Goal: Information Seeking & Learning: Learn about a topic

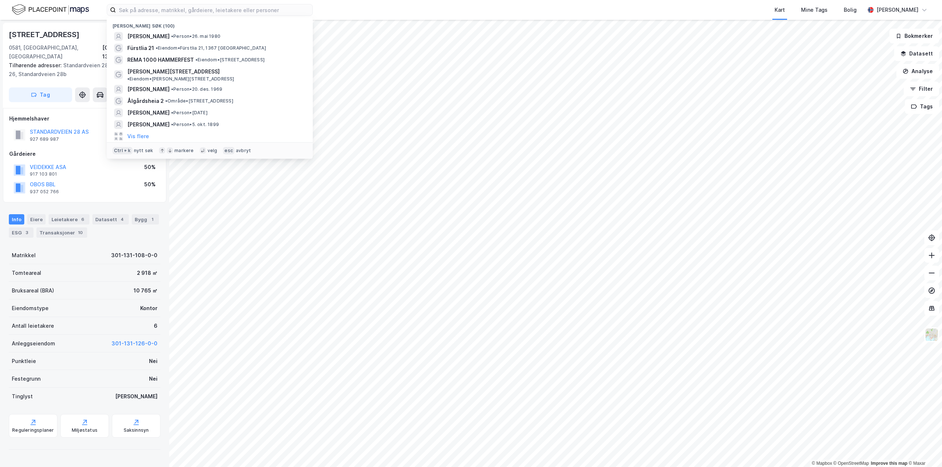
click at [195, 11] on input at bounding box center [214, 9] width 196 height 11
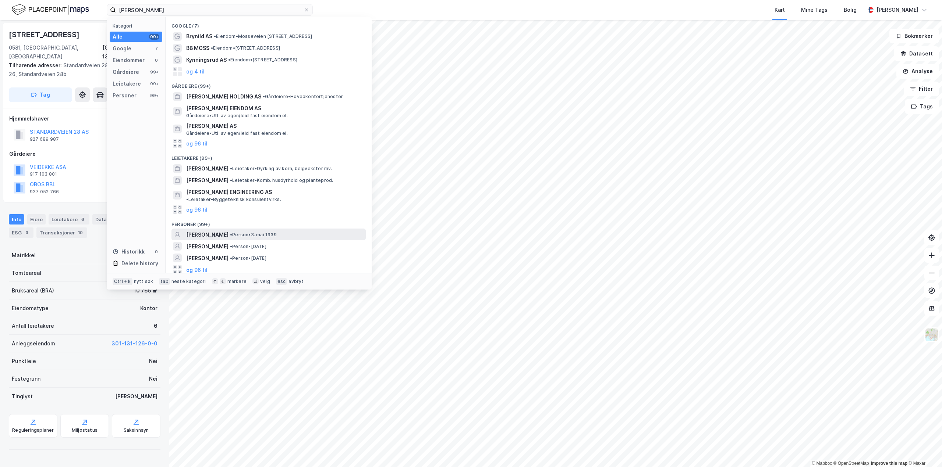
click at [219, 231] on span "HANS PETTER BRYNILDSEN" at bounding box center [207, 235] width 42 height 9
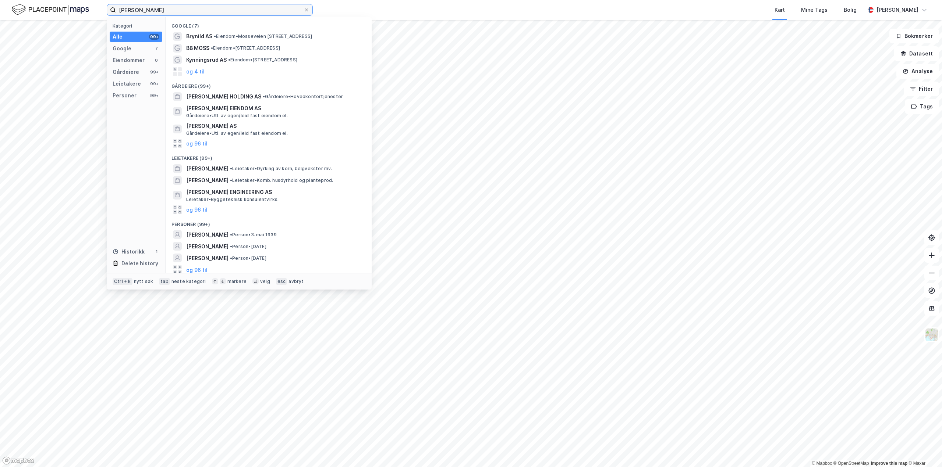
click at [238, 14] on input "Hans Petter Brynildsen" at bounding box center [210, 9] width 188 height 11
click at [193, 269] on button "og 96 til" at bounding box center [196, 270] width 21 height 9
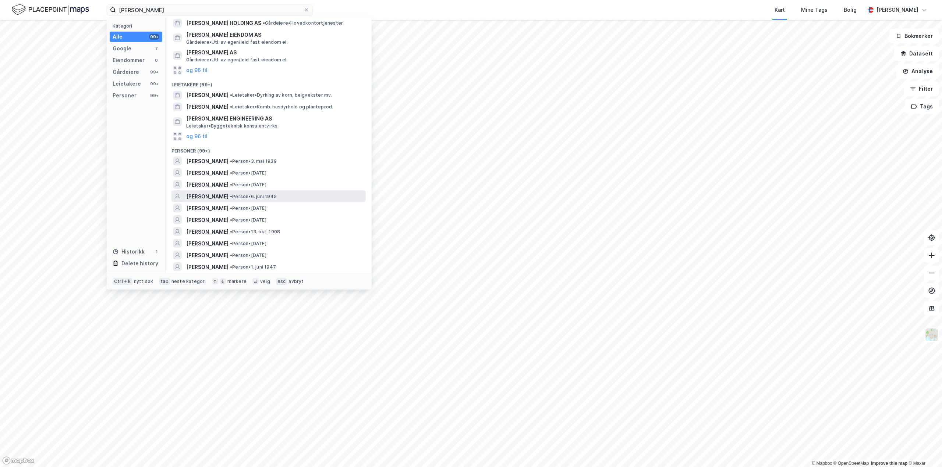
click at [214, 195] on span "HANS PETTER BRYNILDSEN" at bounding box center [207, 196] width 42 height 9
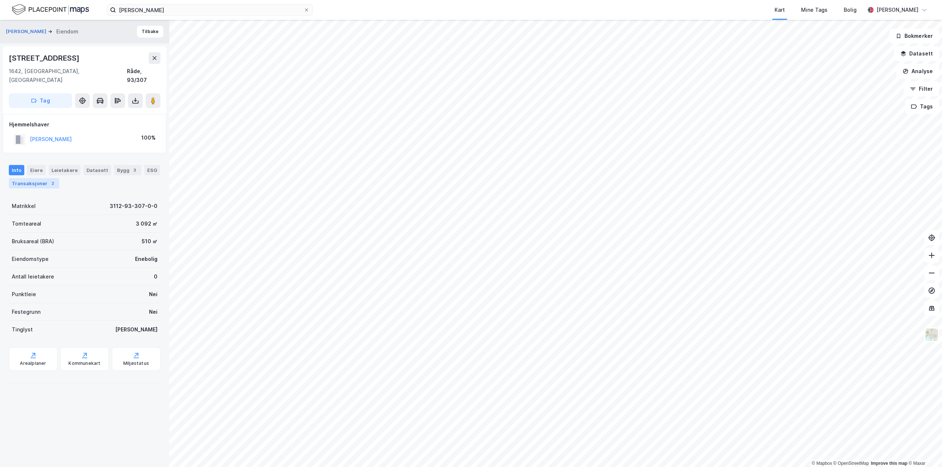
click at [37, 178] on div "Transaksjoner 2" at bounding box center [34, 183] width 50 height 10
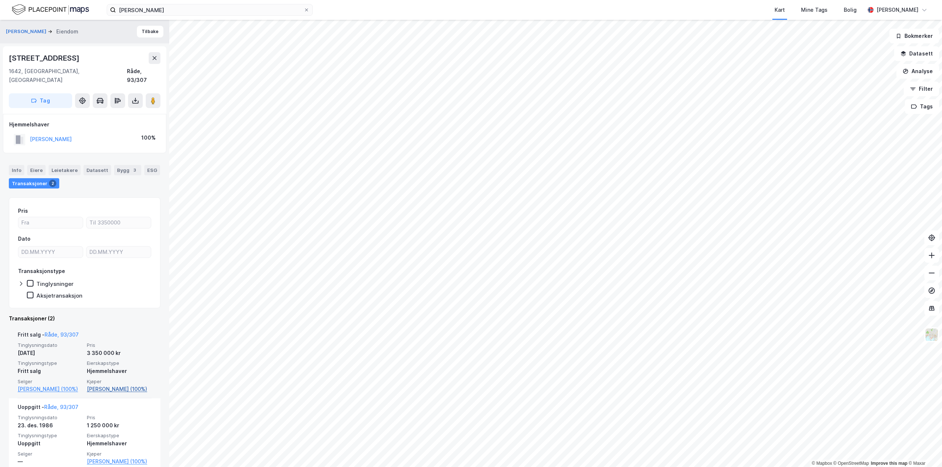
click at [120, 385] on link "Brynildsen Hans Petter (100%)" at bounding box center [119, 389] width 65 height 9
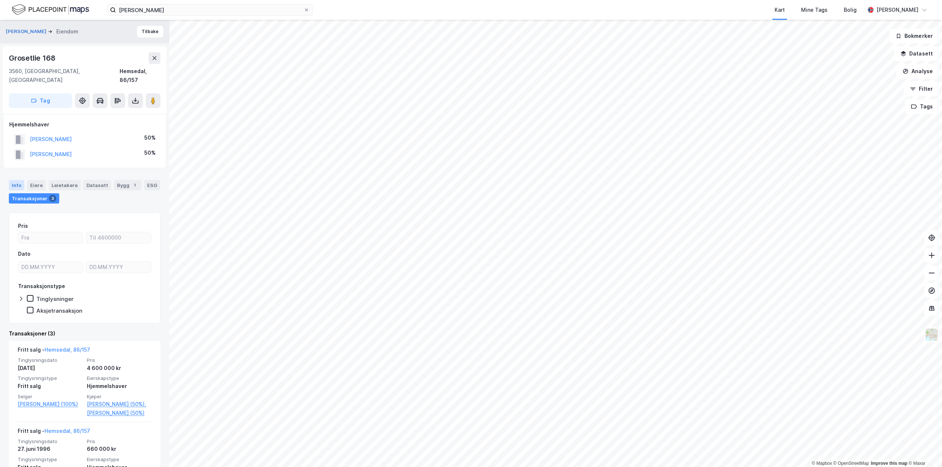
click at [13, 180] on div "Info" at bounding box center [16, 185] width 15 height 10
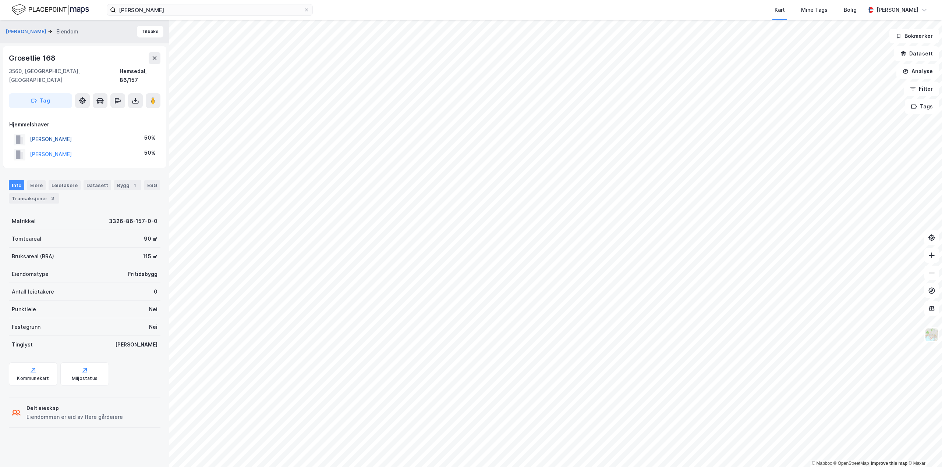
click at [0, 0] on button "BRYNILDSEN HANS PETTER" at bounding box center [0, 0] width 0 height 0
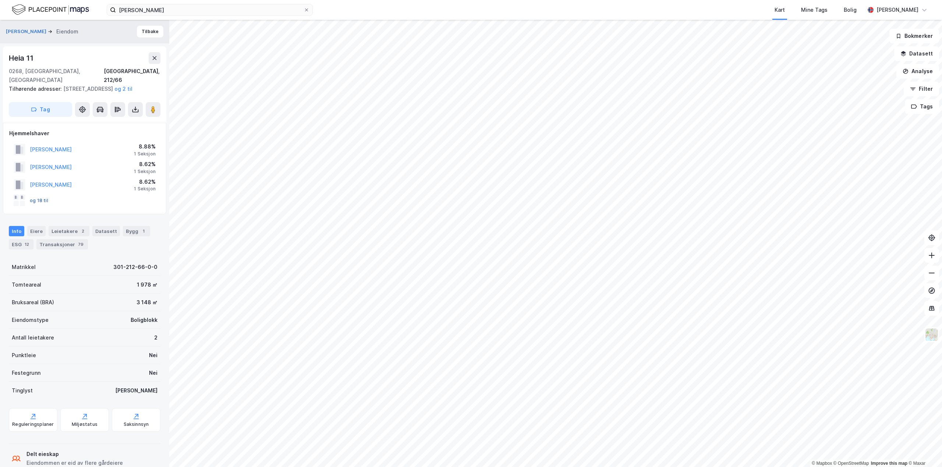
click at [0, 0] on button "og 18 til" at bounding box center [0, 0] width 0 height 0
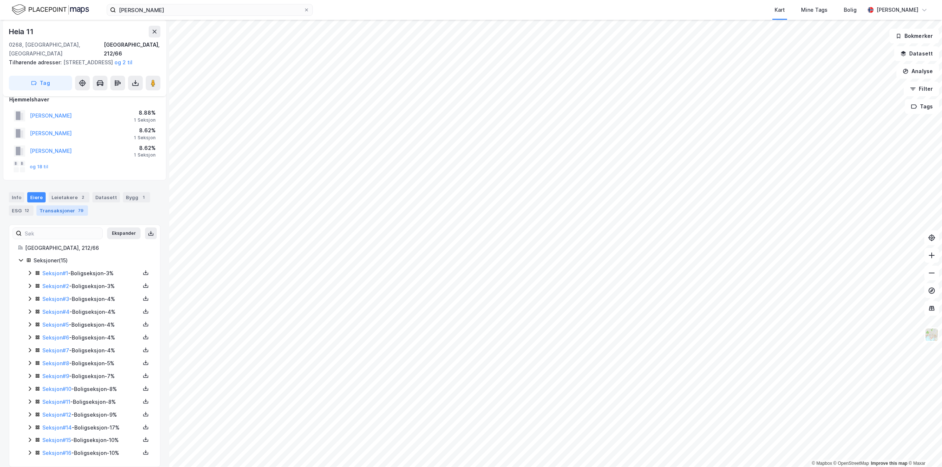
click at [59, 206] on div "Transaksjoner 79" at bounding box center [61, 211] width 51 height 10
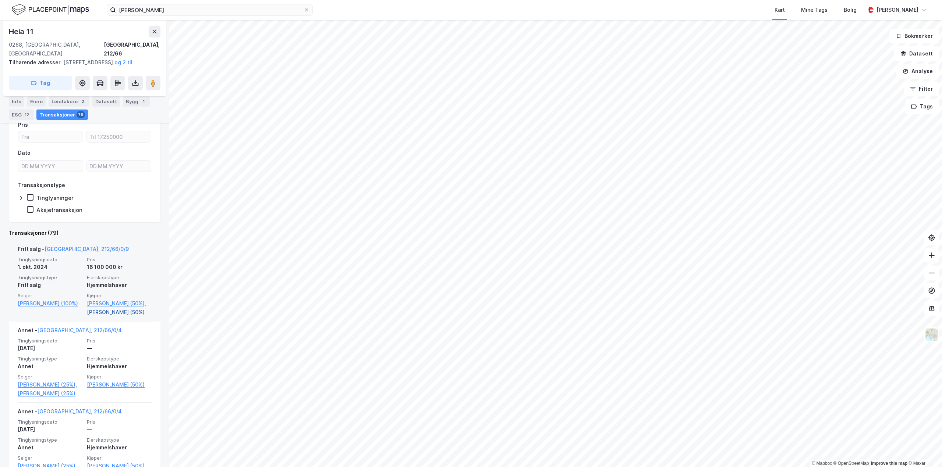
scroll to position [294, 0]
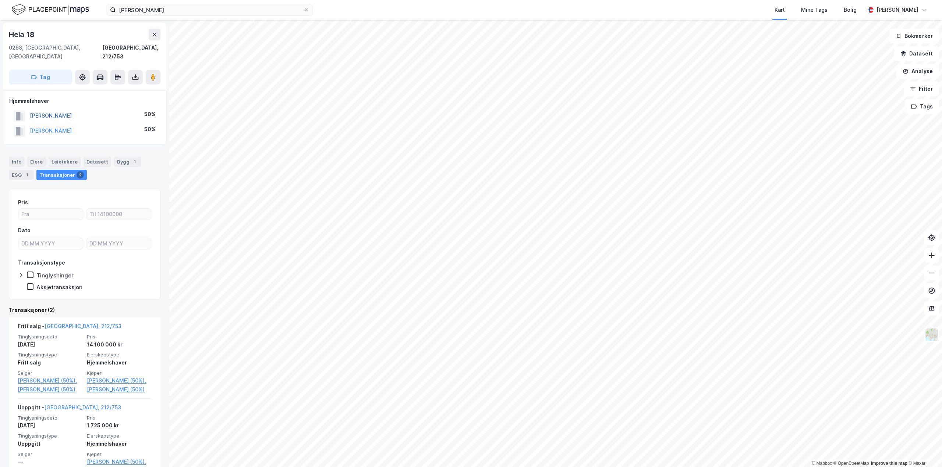
click at [0, 0] on button "SVARTDAL HALVOR TORSØN" at bounding box center [0, 0] width 0 height 0
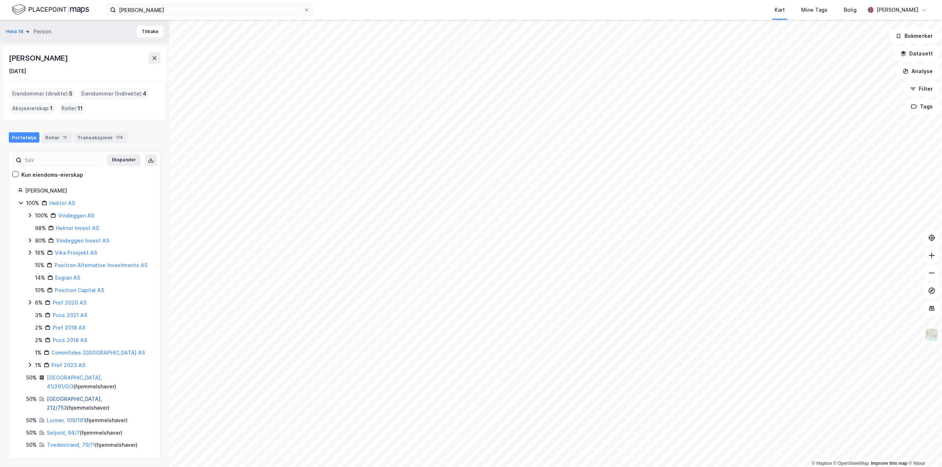
click at [55, 396] on link "Oslo, 212/753" at bounding box center [74, 403] width 55 height 15
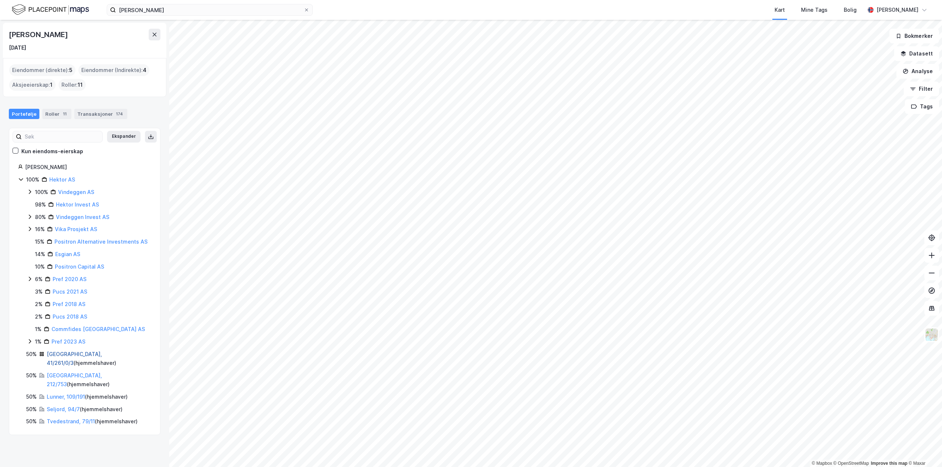
click at [60, 354] on link "Oslo, 41/261/0/3" at bounding box center [74, 358] width 55 height 15
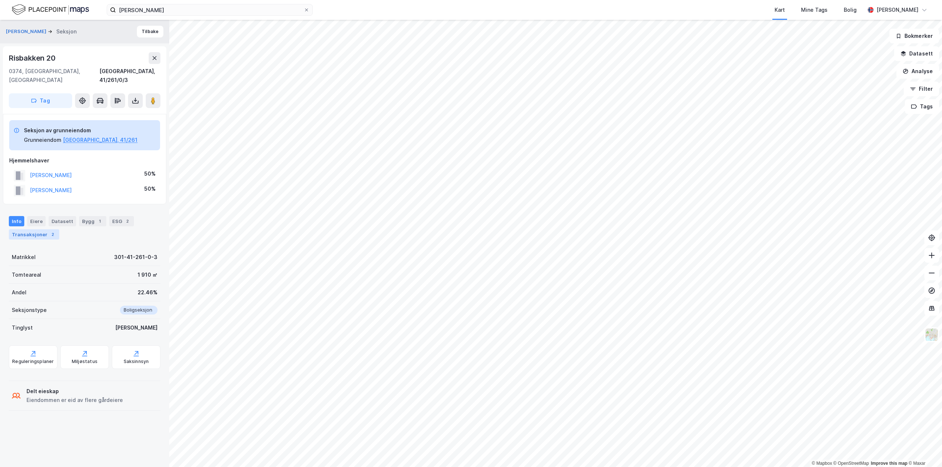
click at [26, 230] on div "Transaksjoner 2" at bounding box center [34, 235] width 50 height 10
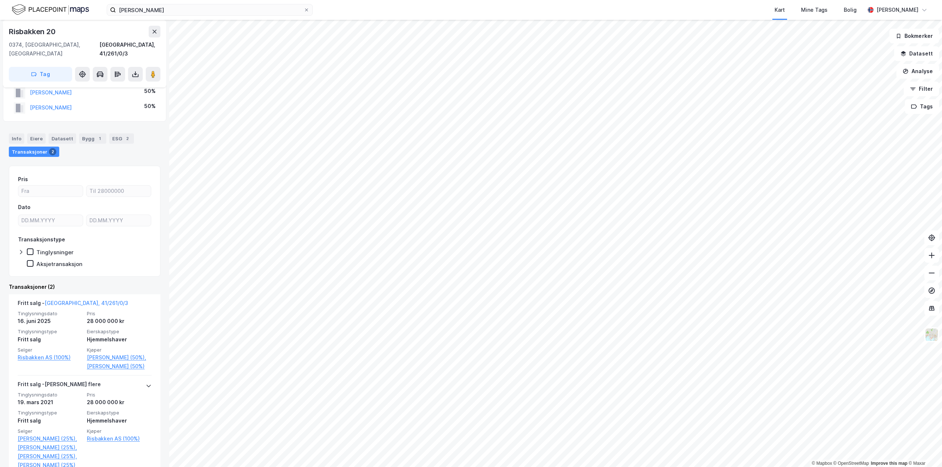
scroll to position [125, 0]
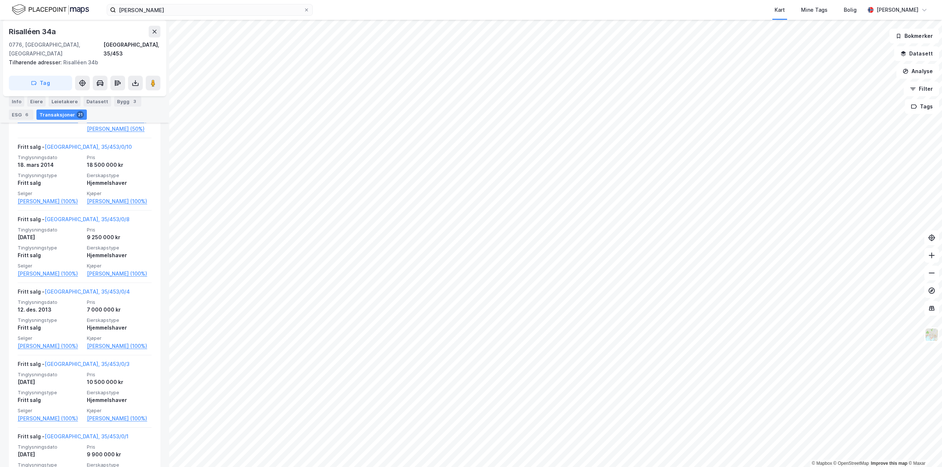
scroll to position [1545, 0]
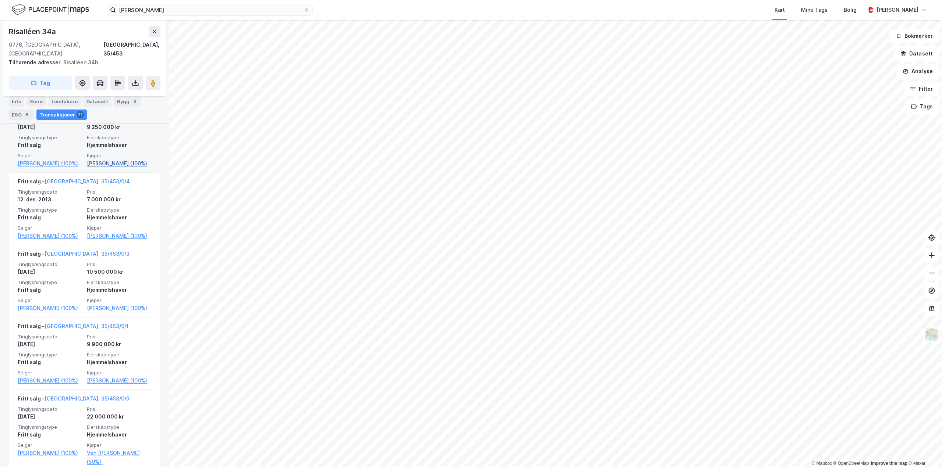
click at [113, 168] on link "Bjørn-hansen Christian (100%)" at bounding box center [119, 163] width 65 height 9
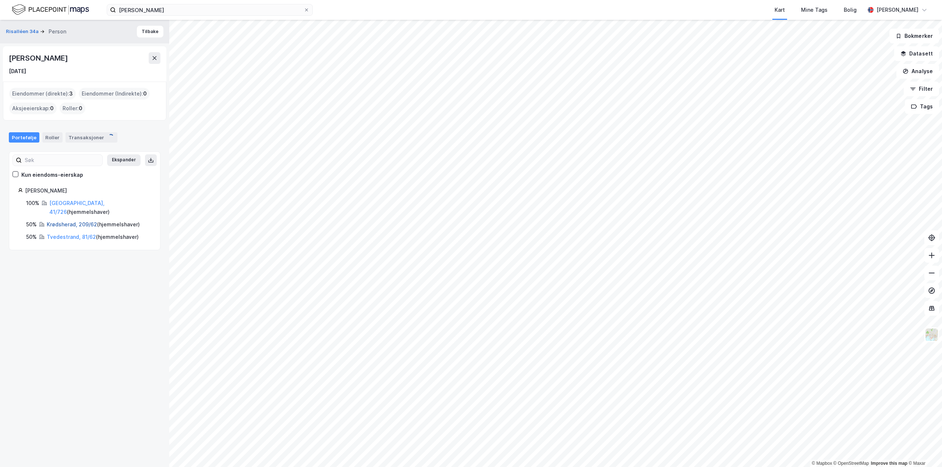
click at [55, 221] on link "Krødsherad, 209/62" at bounding box center [72, 224] width 50 height 6
click at [63, 234] on link "Tvedestrand, 81/62" at bounding box center [71, 237] width 49 height 6
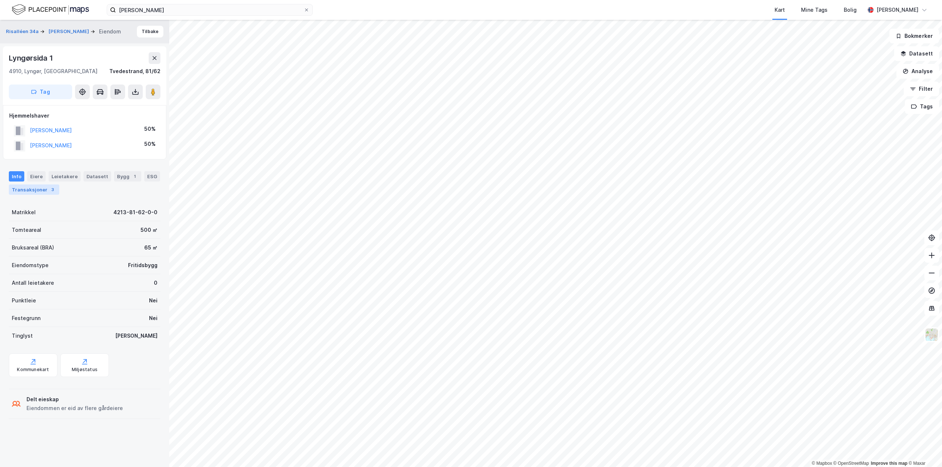
click at [24, 191] on div "Transaksjoner 3" at bounding box center [34, 190] width 50 height 10
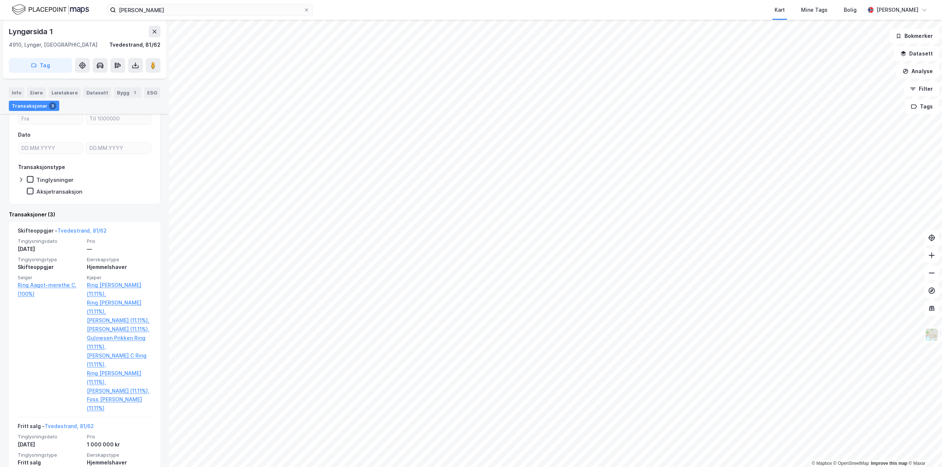
scroll to position [294, 0]
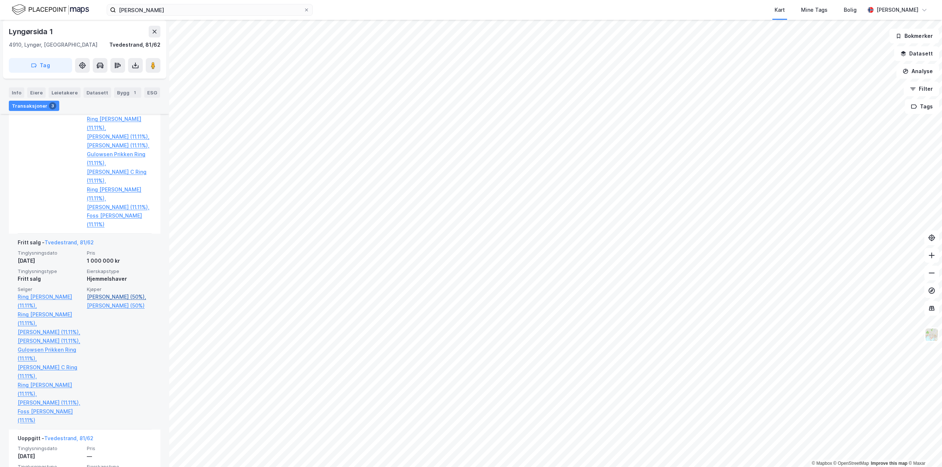
click at [121, 302] on link "Bjørn-hansen Benedicte (50%)," at bounding box center [119, 297] width 65 height 9
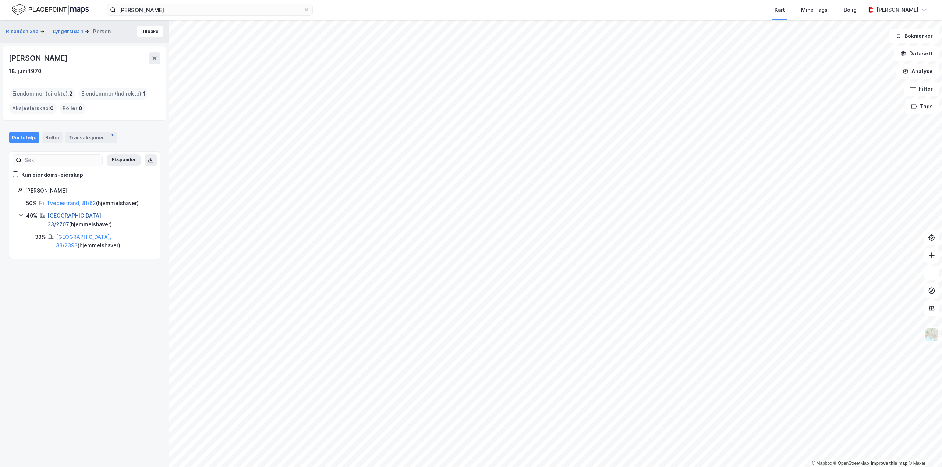
click at [70, 214] on link "Oslo, 33/2707" at bounding box center [74, 220] width 55 height 15
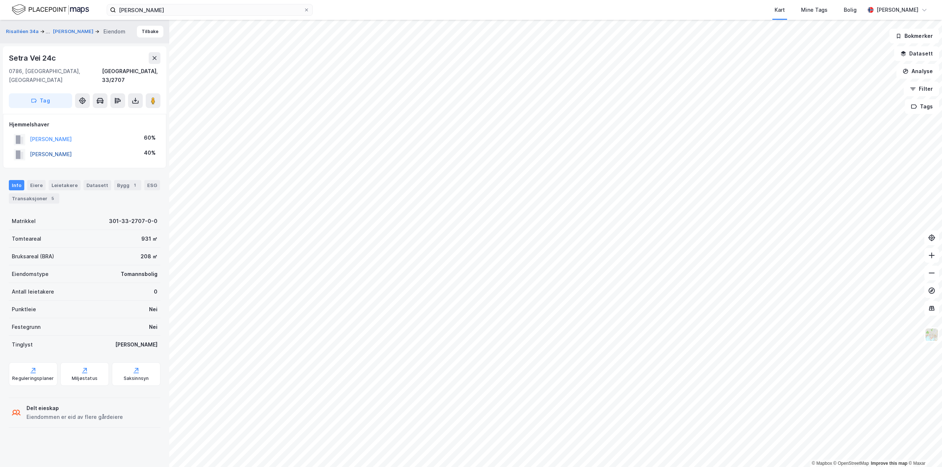
click at [0, 0] on button "BJØRN-HANSEN BENEDICTE" at bounding box center [0, 0] width 0 height 0
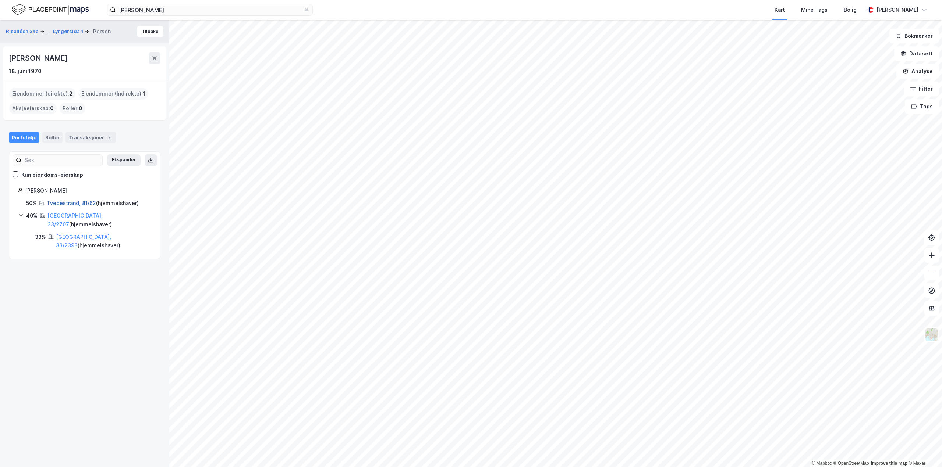
click at [66, 204] on link "Tvedestrand, 81/62" at bounding box center [71, 203] width 49 height 6
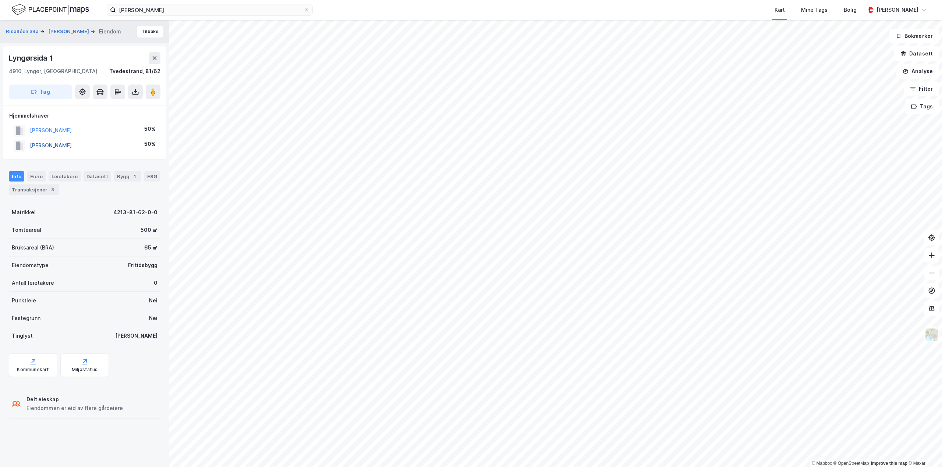
click at [0, 0] on button "BJØRN-HANSEN CHRISTIAN" at bounding box center [0, 0] width 0 height 0
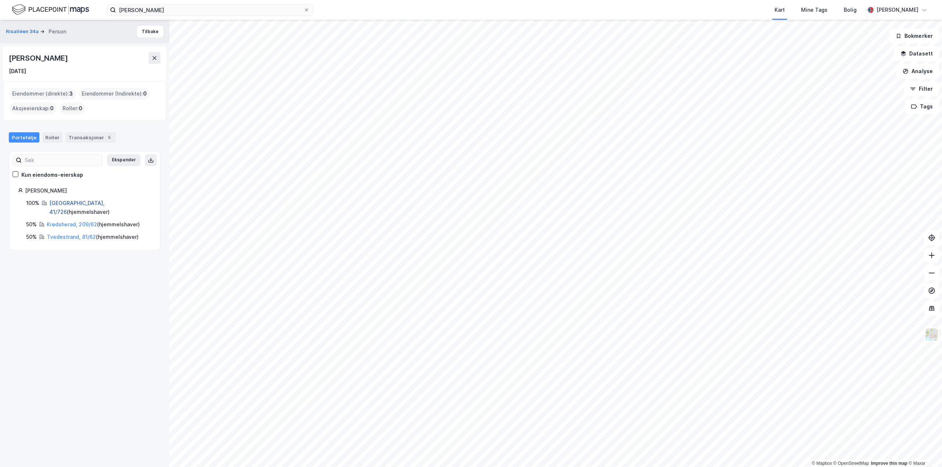
click at [59, 206] on link "Oslo, 41/726" at bounding box center [76, 207] width 55 height 15
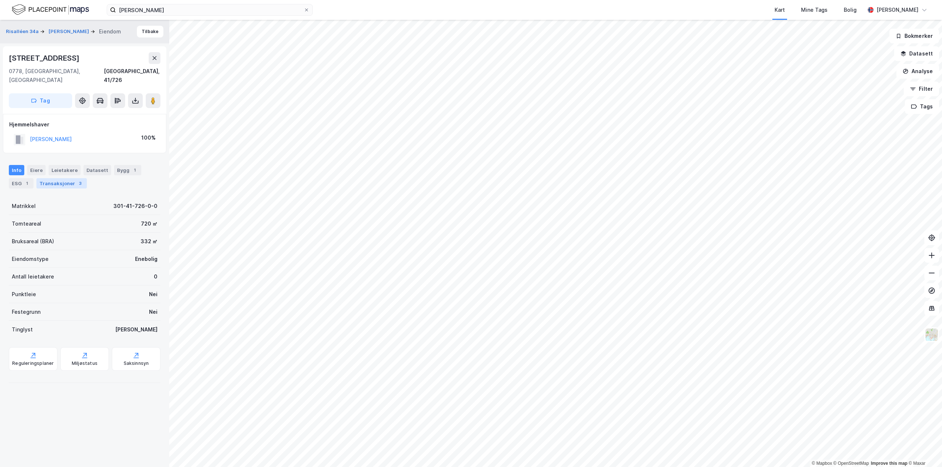
click at [59, 178] on div "Transaksjoner 3" at bounding box center [61, 183] width 50 height 10
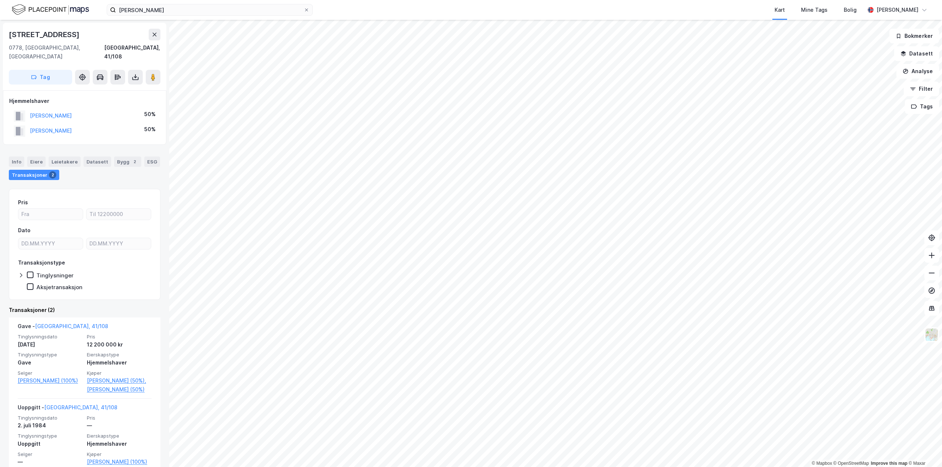
click at [634, 0] on html "Hans Petter Brynildsen Kart Mine Tags Bolig Aleksander Moholdt © Mapbox © OpenS…" at bounding box center [471, 233] width 942 height 467
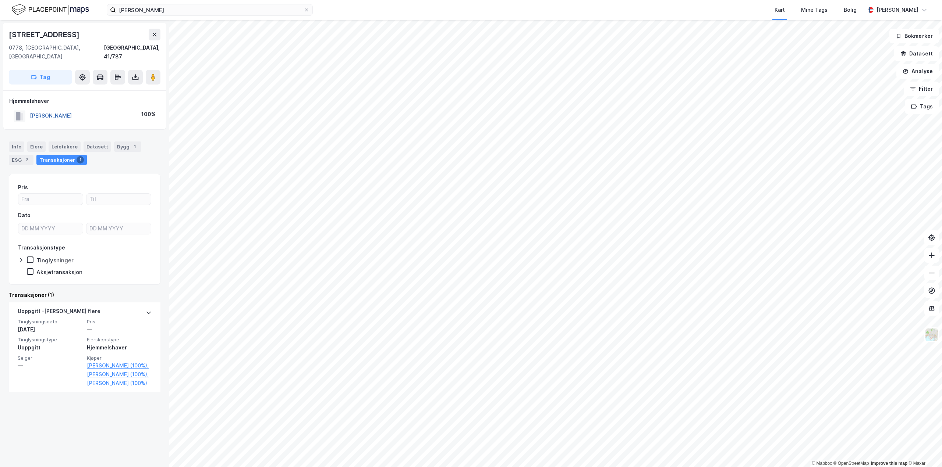
click at [0, 0] on button "WILHELMSEN MONICA" at bounding box center [0, 0] width 0 height 0
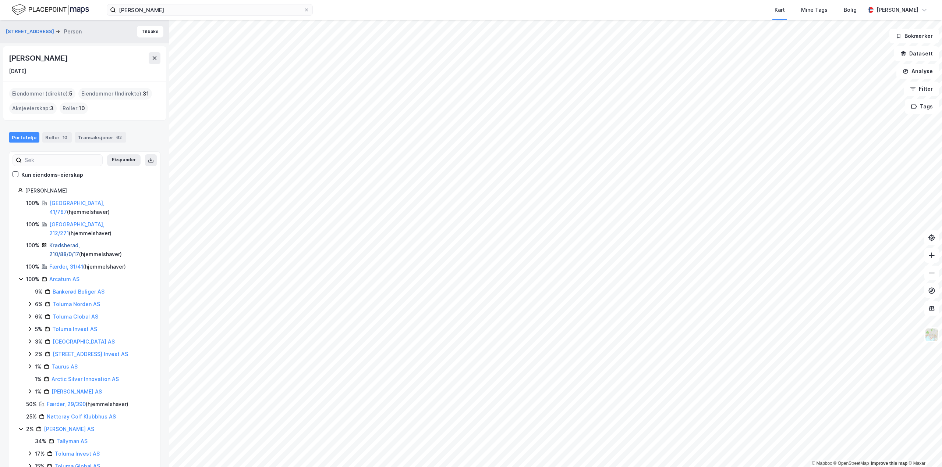
click at [54, 242] on link "Krødsherad, 210/88/0/17" at bounding box center [64, 249] width 31 height 15
click at [71, 264] on link "Færder, 31/41" at bounding box center [66, 267] width 34 height 6
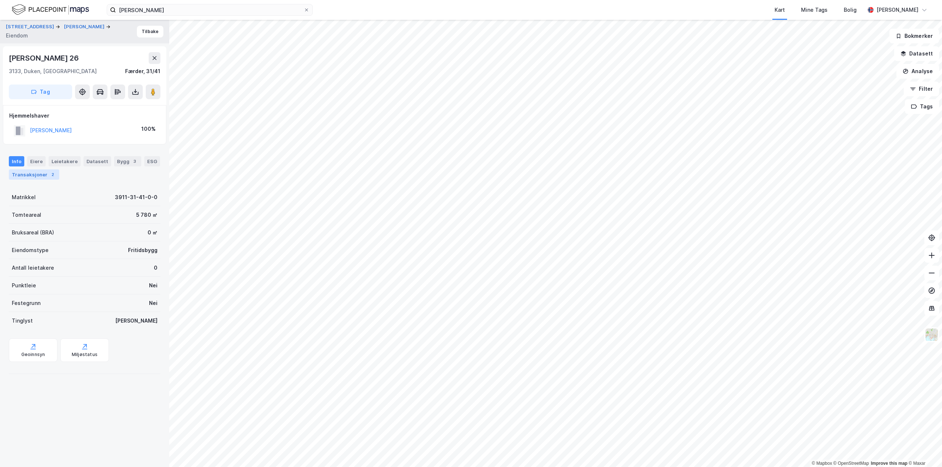
click at [38, 174] on div "Transaksjoner 2" at bounding box center [34, 175] width 50 height 10
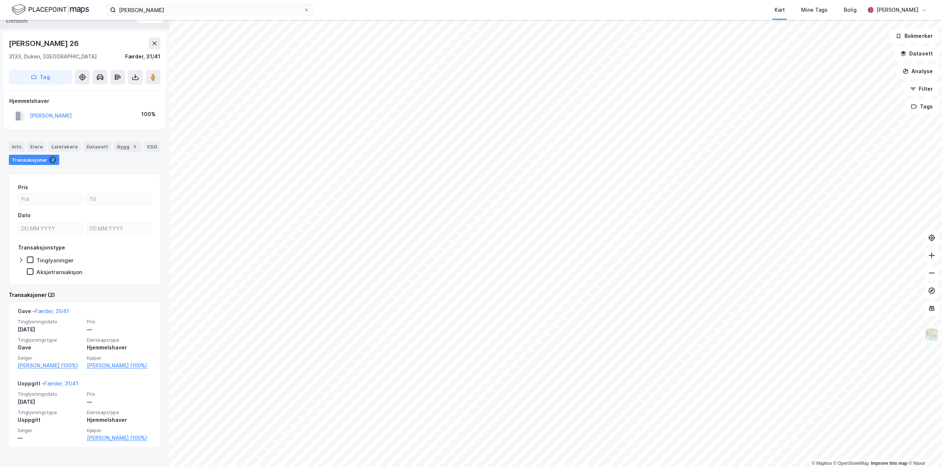
scroll to position [21, 0]
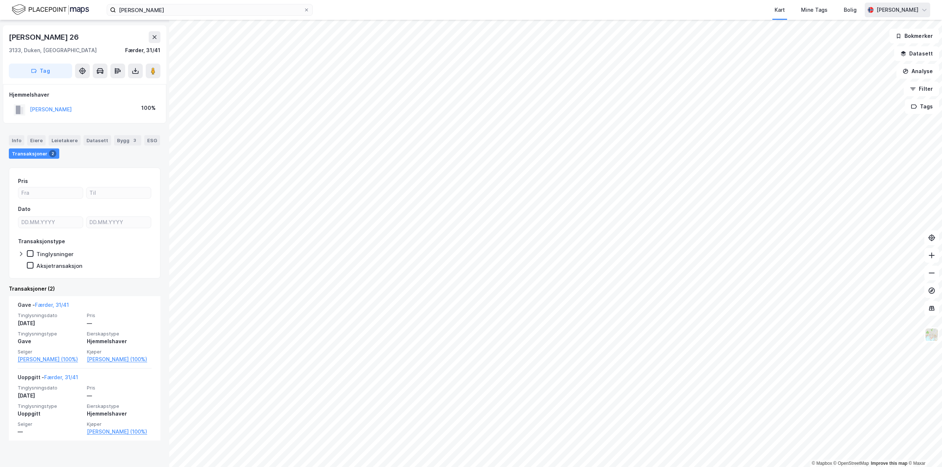
click at [868, 11] on div "Hans Petter Brynildsen Kart Mine Tags Bolig Aleksander Moholdt © Mapbox © OpenS…" at bounding box center [471, 233] width 942 height 467
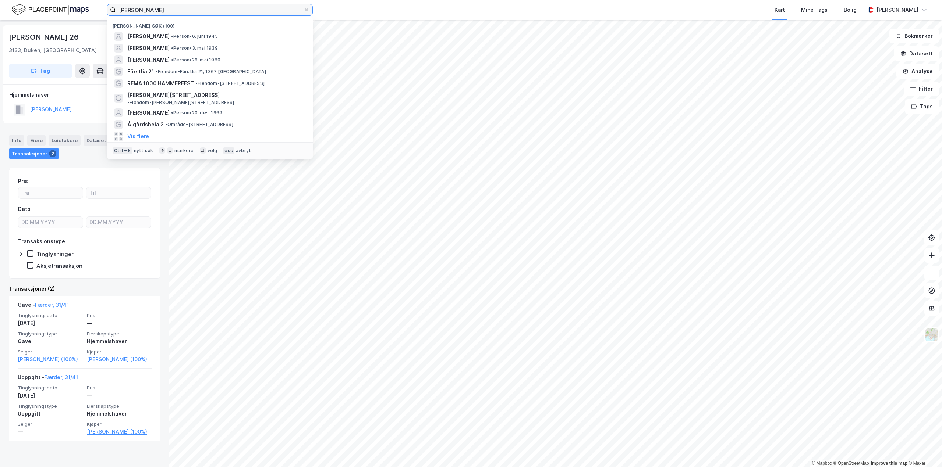
drag, startPoint x: 189, startPoint y: 9, endPoint x: 0, endPoint y: -4, distance: 189.9
click at [0, 0] on html "Hans Petter Brynildsen Nylige søk (100) HANS PETTER BRYNILDSEN • Person • 6. ju…" at bounding box center [471, 233] width 942 height 467
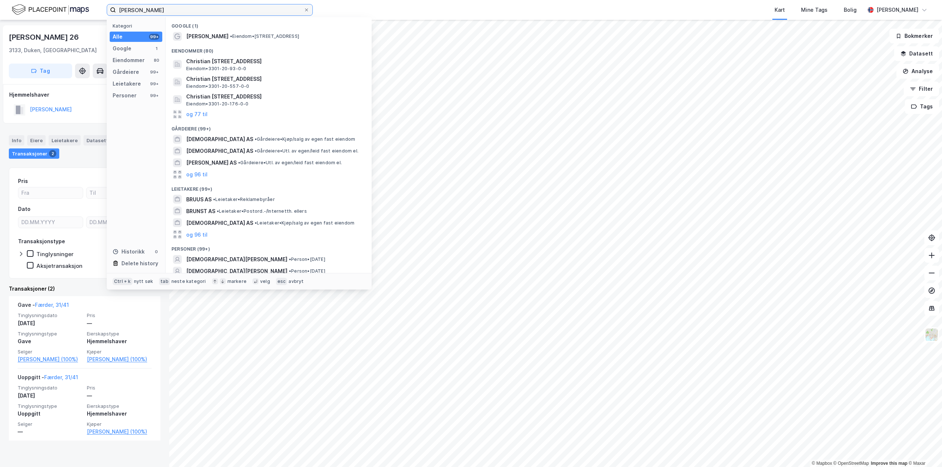
type input "christian bruusgaard"
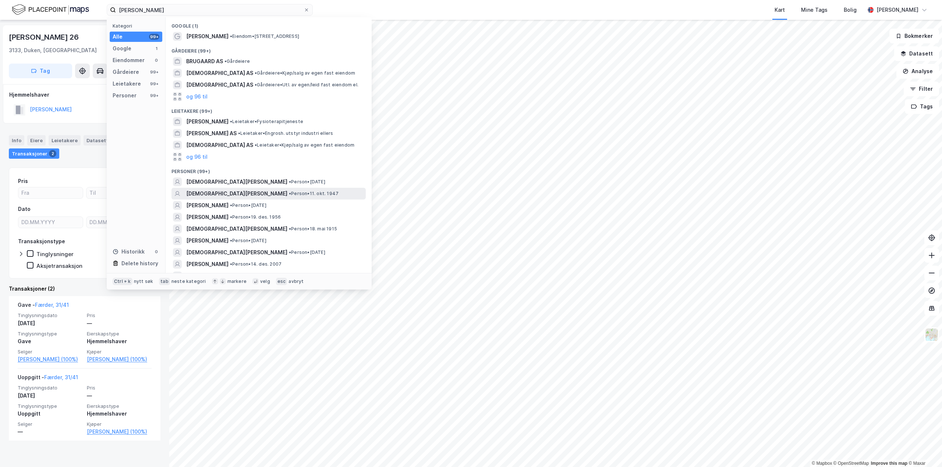
click at [210, 194] on span "CHRISTIAN BRUUSGAARD" at bounding box center [236, 193] width 101 height 9
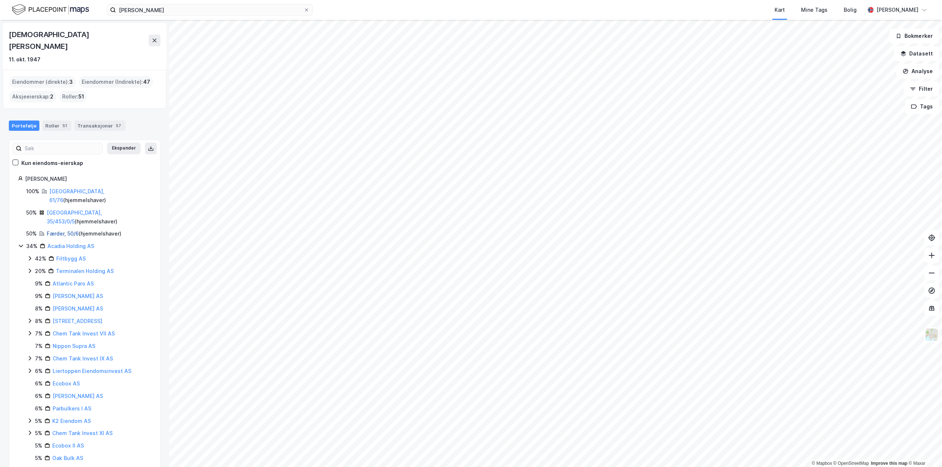
click at [59, 231] on link "Færder, 50/6" at bounding box center [63, 234] width 32 height 6
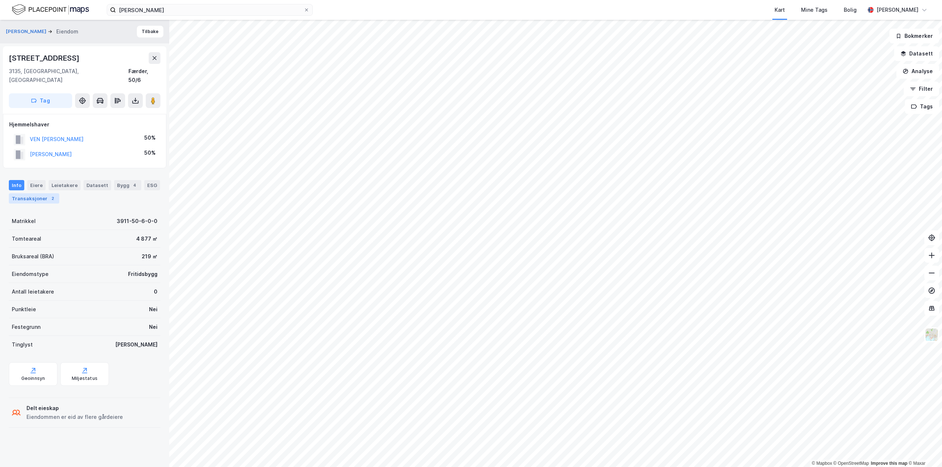
click at [24, 193] on div "Transaksjoner 2" at bounding box center [34, 198] width 50 height 10
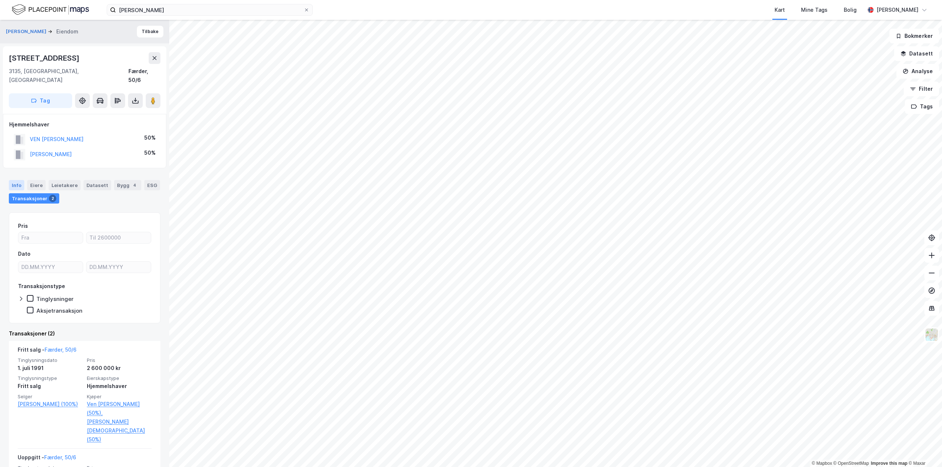
click at [18, 180] on div "Info" at bounding box center [16, 185] width 15 height 10
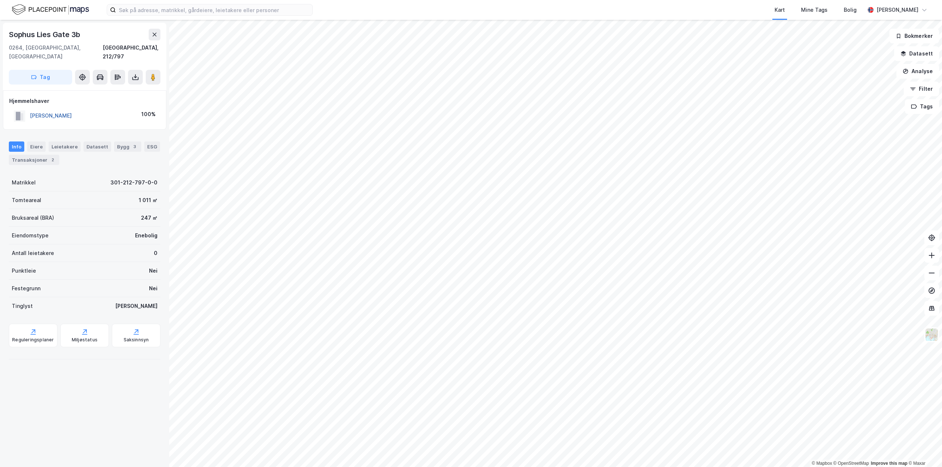
click at [0, 0] on button "[PERSON_NAME]" at bounding box center [0, 0] width 0 height 0
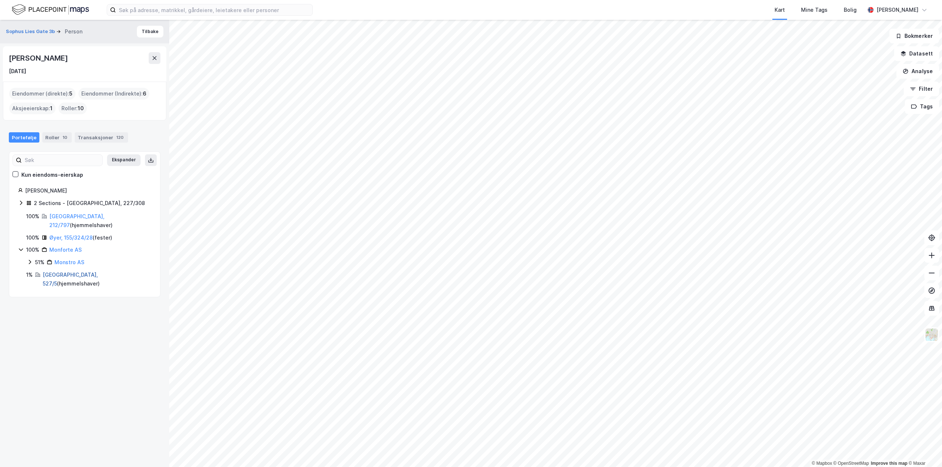
click at [58, 272] on link "[GEOGRAPHIC_DATA], 527/5" at bounding box center [70, 279] width 55 height 15
click at [96, 134] on div "Transaksjoner 120" at bounding box center [101, 137] width 53 height 10
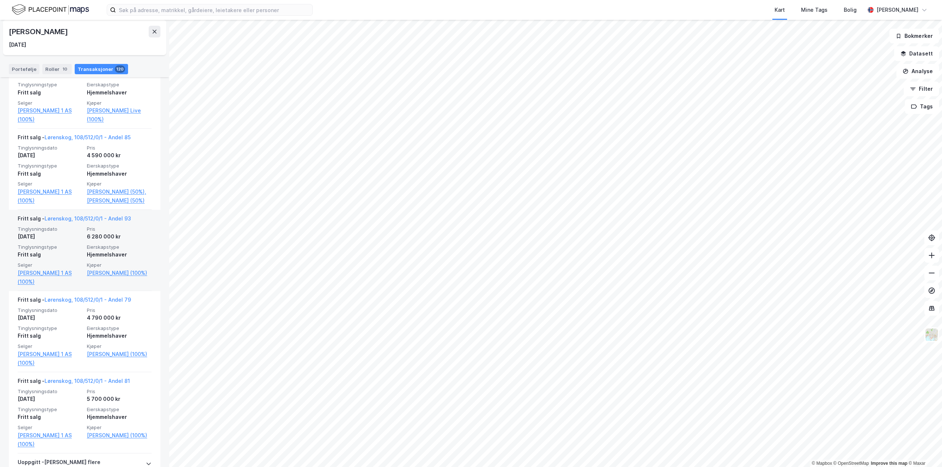
scroll to position [7756, 0]
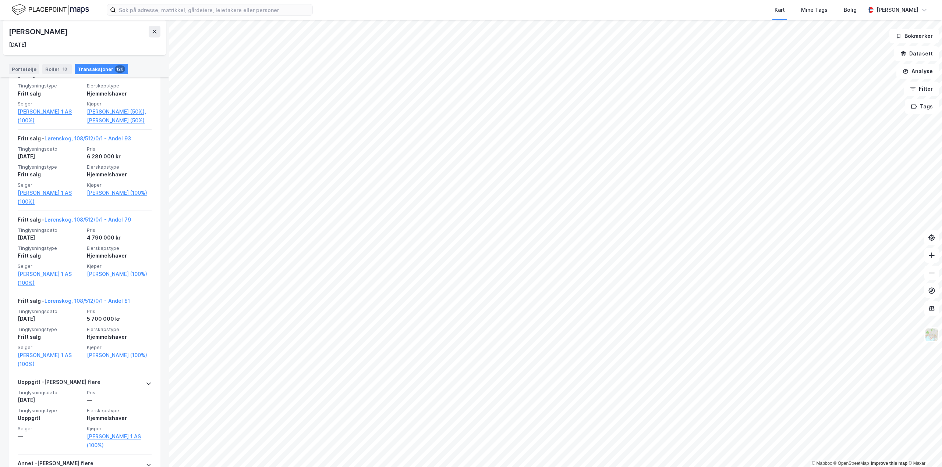
click at [163, 406] on div "© Mapbox © OpenStreetMap Improve this map © [PERSON_NAME] Lies Gate 3b Person […" at bounding box center [471, 244] width 942 height 448
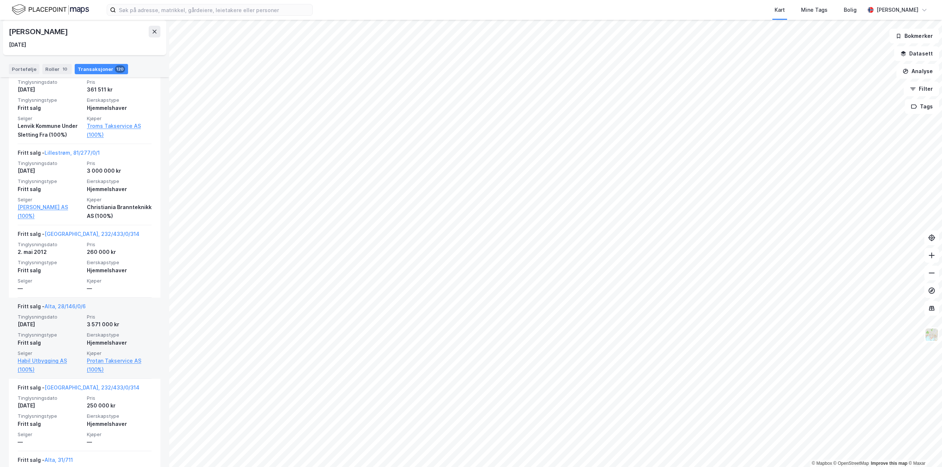
scroll to position [9066, 0]
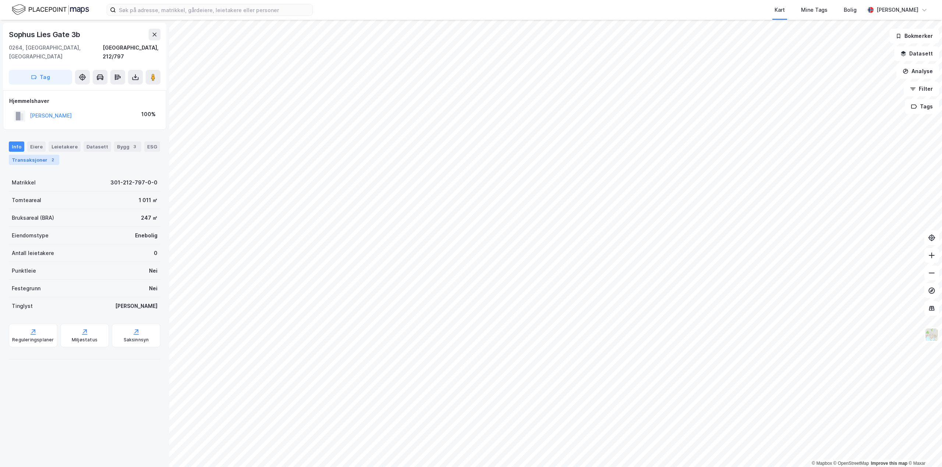
click at [43, 155] on div "Transaksjoner 2" at bounding box center [34, 160] width 50 height 10
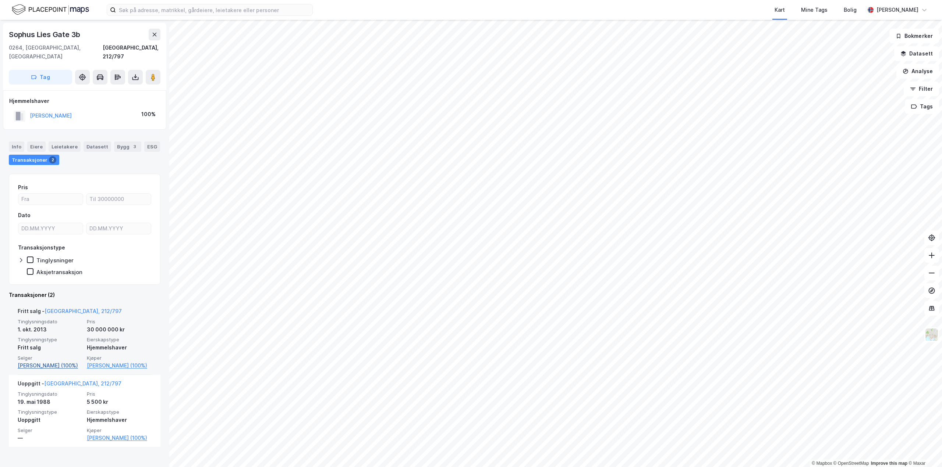
click at [35, 362] on link "[PERSON_NAME] (100%)" at bounding box center [50, 366] width 65 height 9
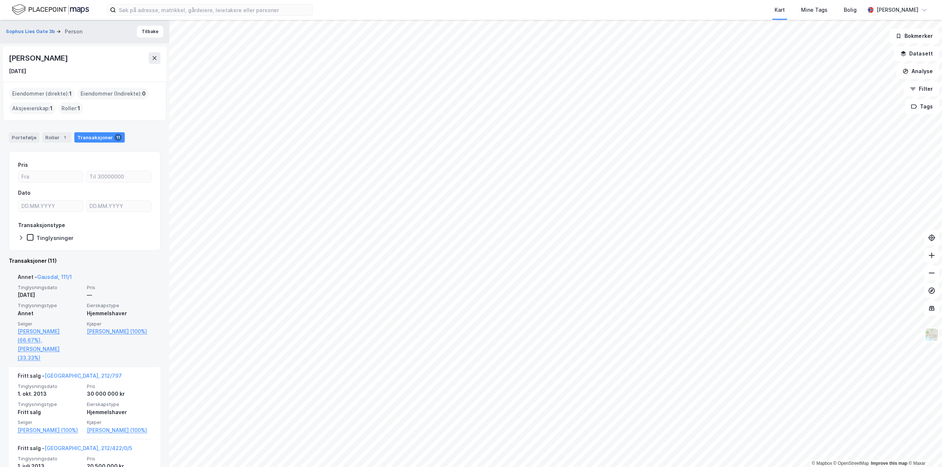
scroll to position [110, 0]
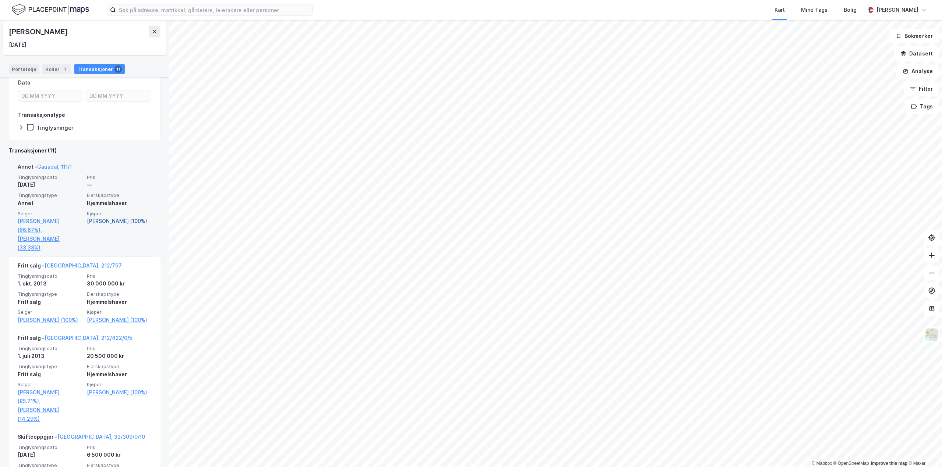
click at [93, 219] on link "[PERSON_NAME] (100%)" at bounding box center [119, 221] width 65 height 9
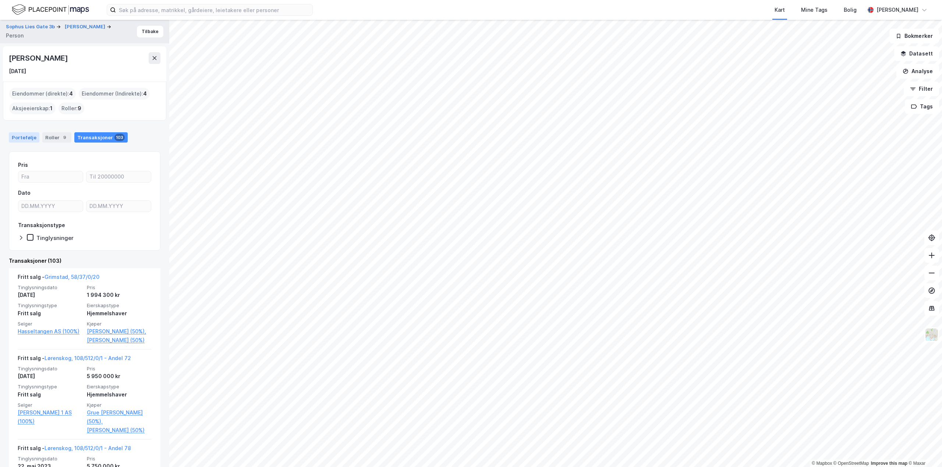
click at [19, 137] on div "Portefølje" at bounding box center [24, 137] width 31 height 10
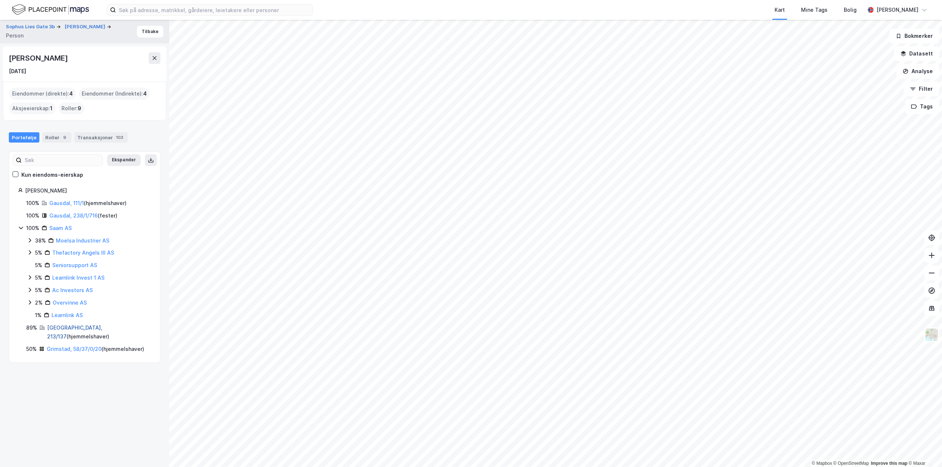
click at [62, 325] on link "[GEOGRAPHIC_DATA], 213/137" at bounding box center [74, 332] width 55 height 15
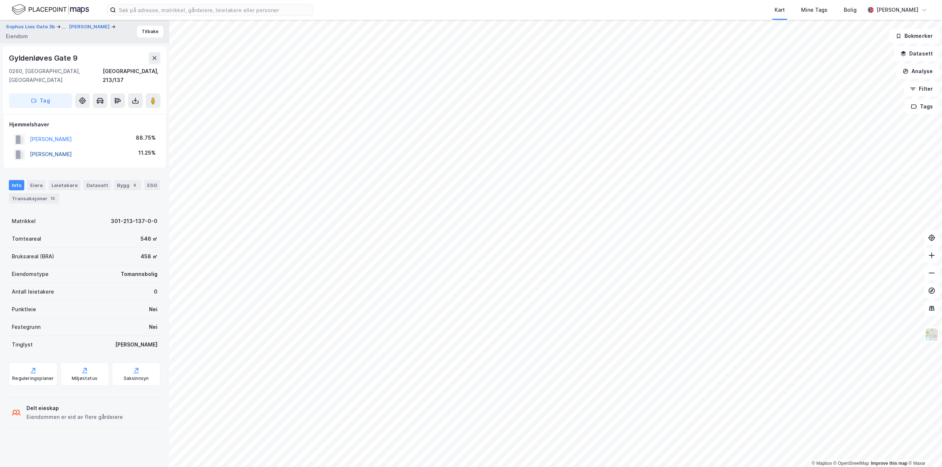
click at [0, 0] on button "[PERSON_NAME]" at bounding box center [0, 0] width 0 height 0
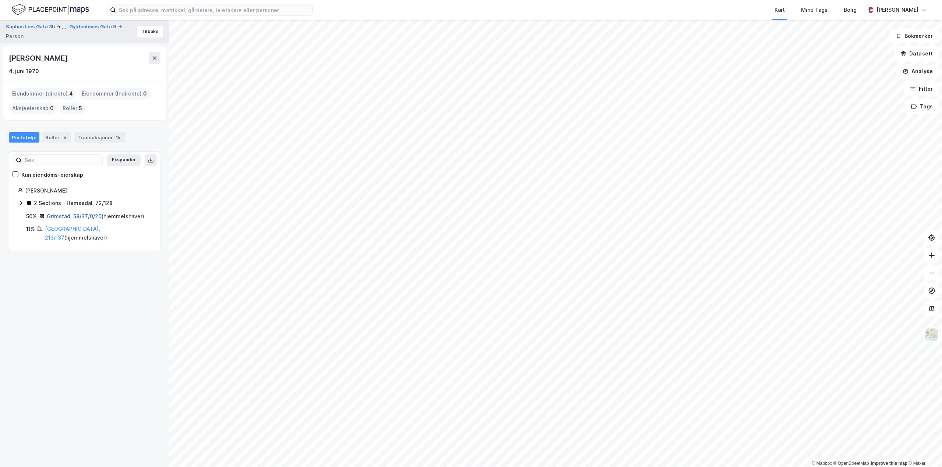
click at [71, 214] on link "Grimstad, 58/37/0/20" at bounding box center [74, 216] width 55 height 6
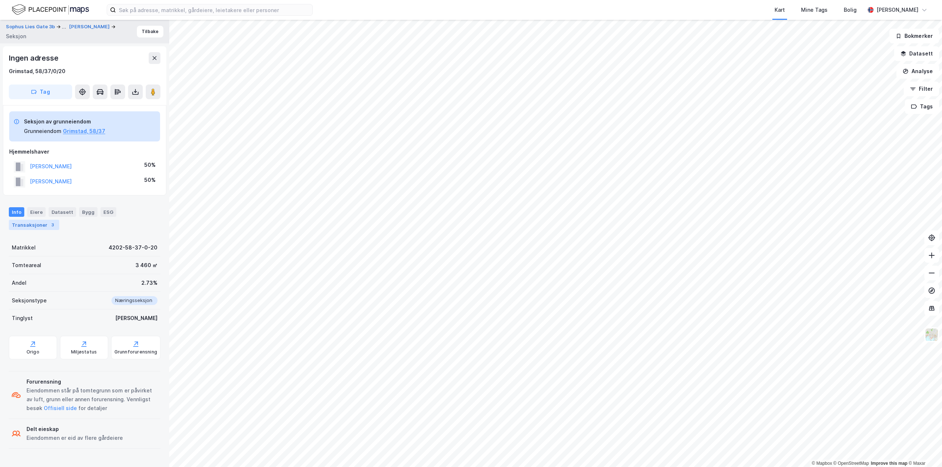
click at [28, 223] on div "Transaksjoner 3" at bounding box center [34, 225] width 50 height 10
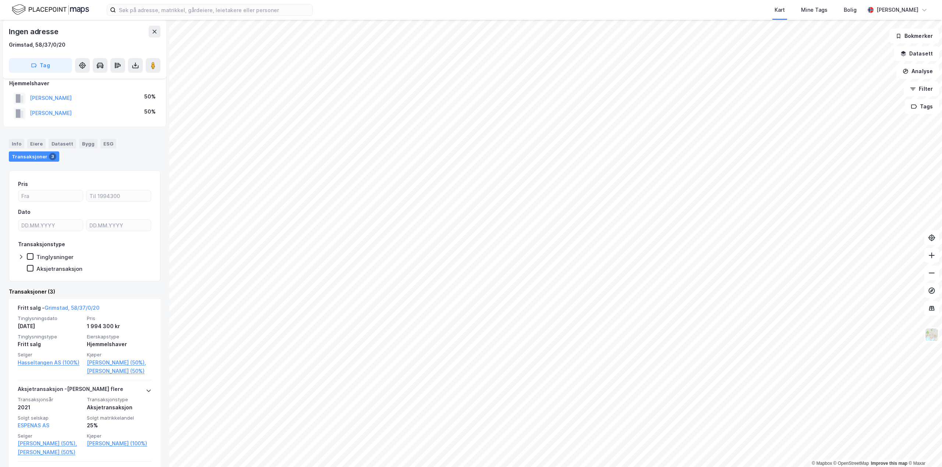
scroll to position [110, 0]
